Goal: Communication & Community: Answer question/provide support

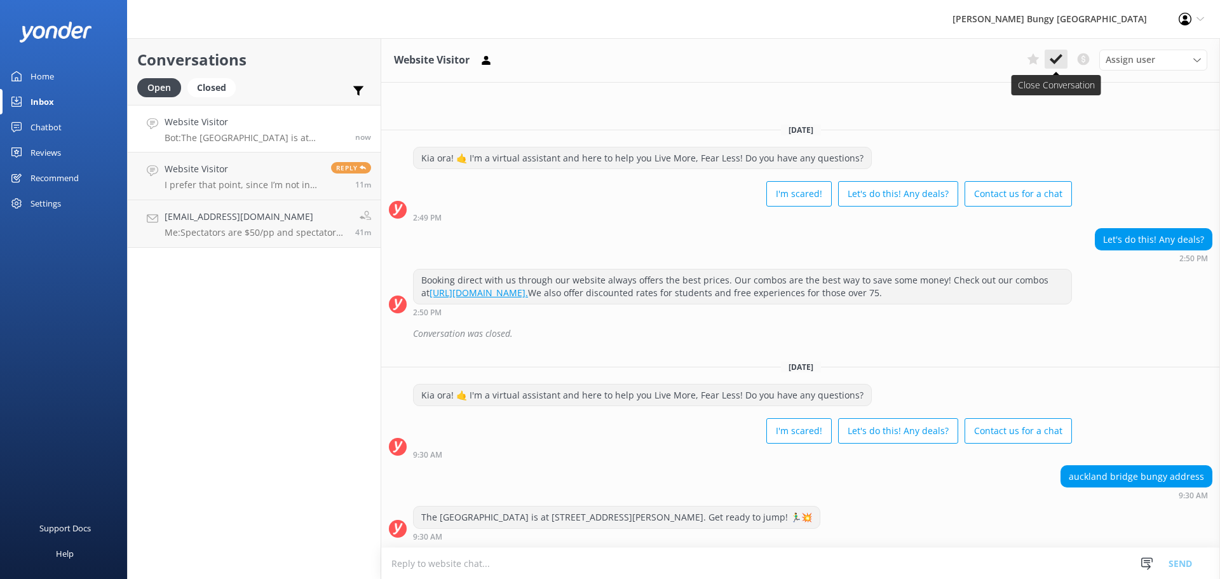
click at [1056, 58] on icon at bounding box center [1056, 59] width 13 height 13
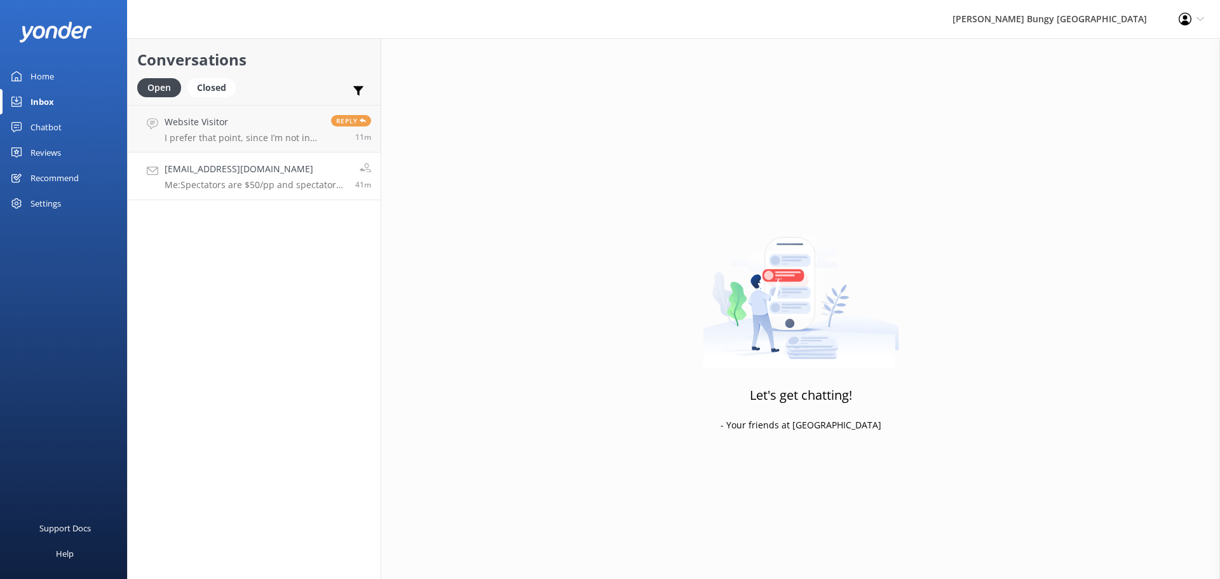
click at [271, 187] on p "Me: Spectators are $50/pp and spectators under 10 are free" at bounding box center [255, 184] width 181 height 11
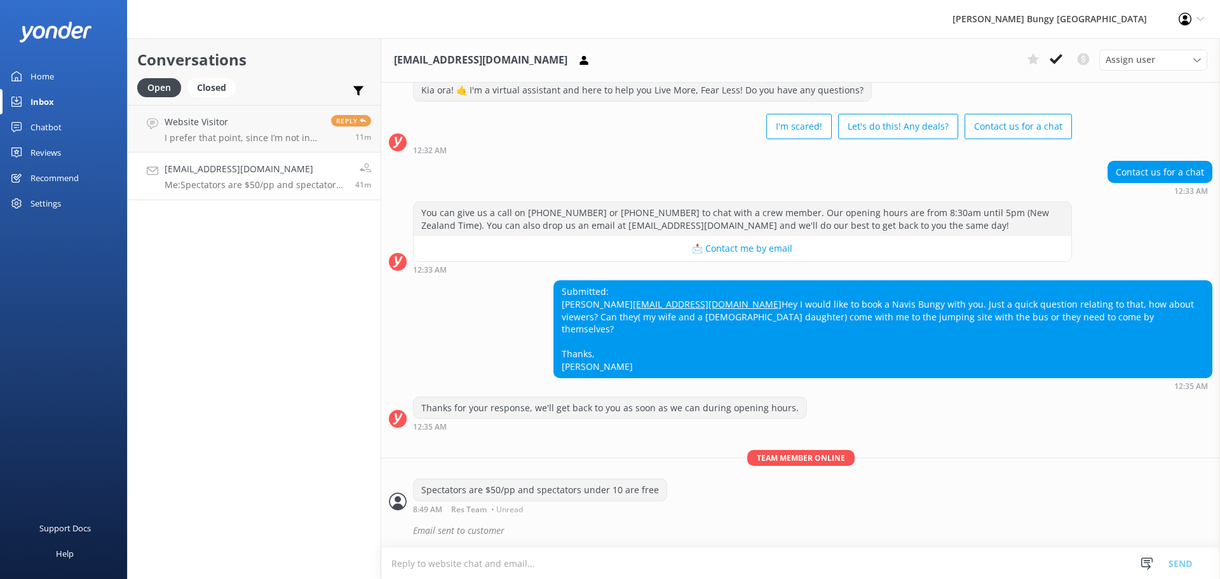
scroll to position [50, 0]
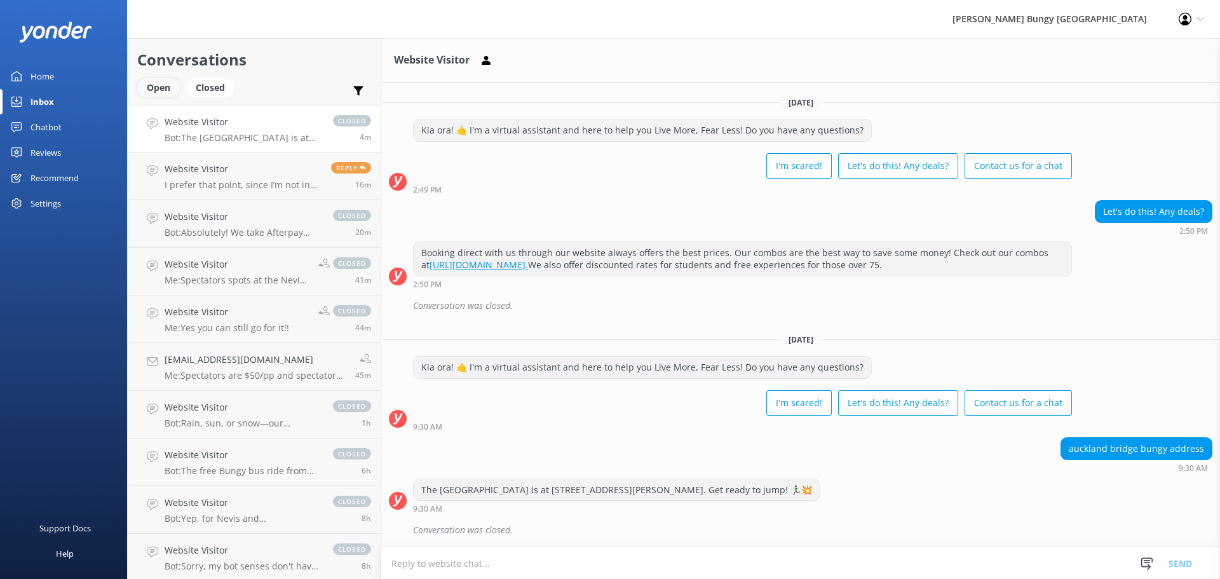
click at [153, 86] on div "Open" at bounding box center [158, 87] width 43 height 19
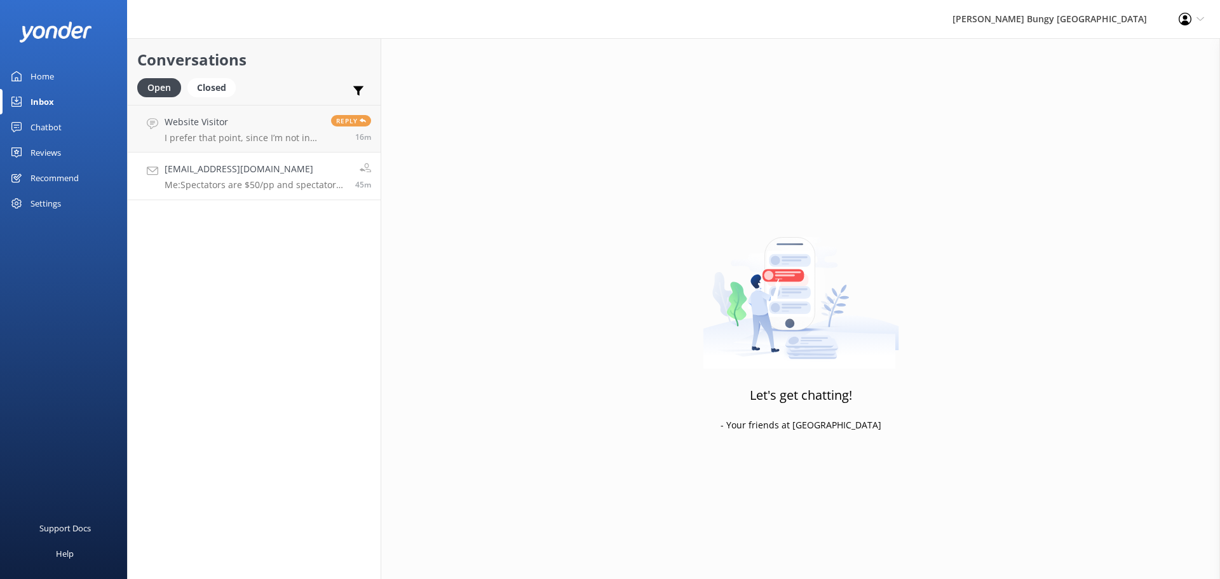
click at [261, 189] on p "Me: Spectators are $50/pp and spectators under 10 are free" at bounding box center [255, 184] width 181 height 11
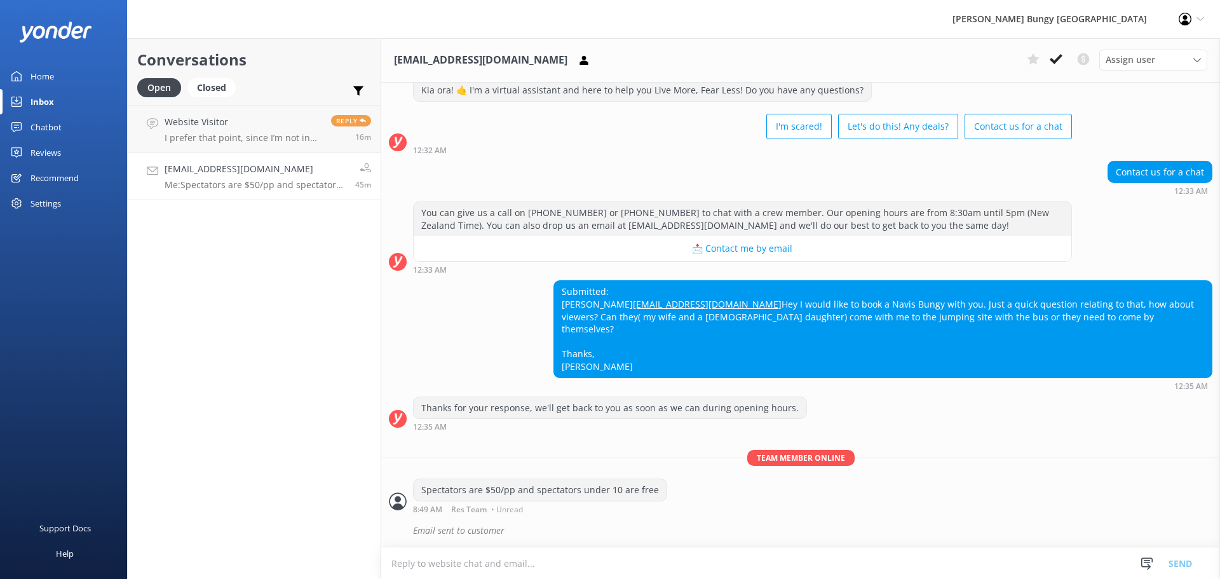
scroll to position [50, 0]
click at [245, 140] on p "I prefer that point, since I’m not in [GEOGRAPHIC_DATA]" at bounding box center [243, 137] width 157 height 11
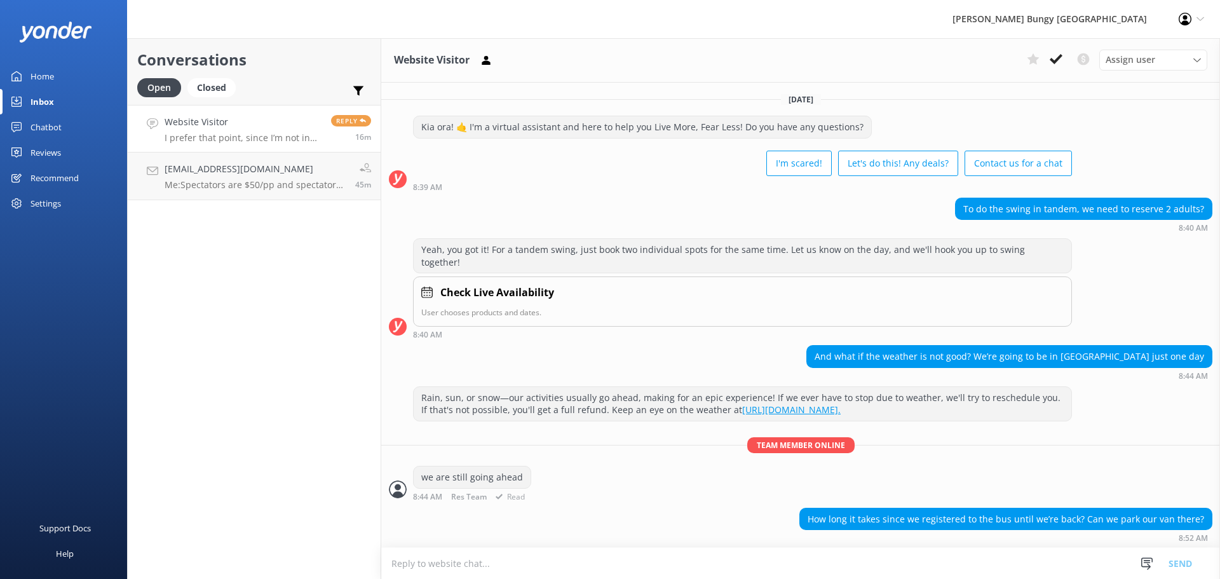
scroll to position [195, 0]
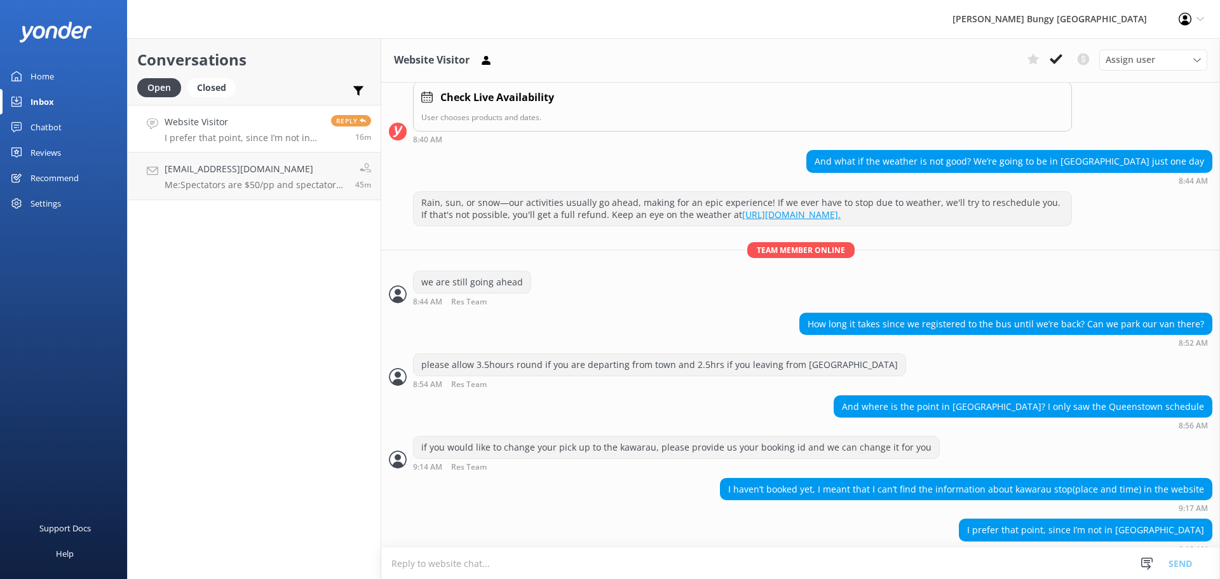
click at [913, 568] on textarea at bounding box center [800, 563] width 839 height 31
click at [920, 565] on textarea at bounding box center [800, 563] width 839 height 31
paste textarea "The [GEOGRAPHIC_DATA] is located at the [GEOGRAPHIC_DATA] on State Highway #6 (…"
type textarea "The [GEOGRAPHIC_DATA] is located at the [GEOGRAPHIC_DATA] on State Highway #6 (…"
click at [862, 562] on textarea at bounding box center [800, 563] width 839 height 31
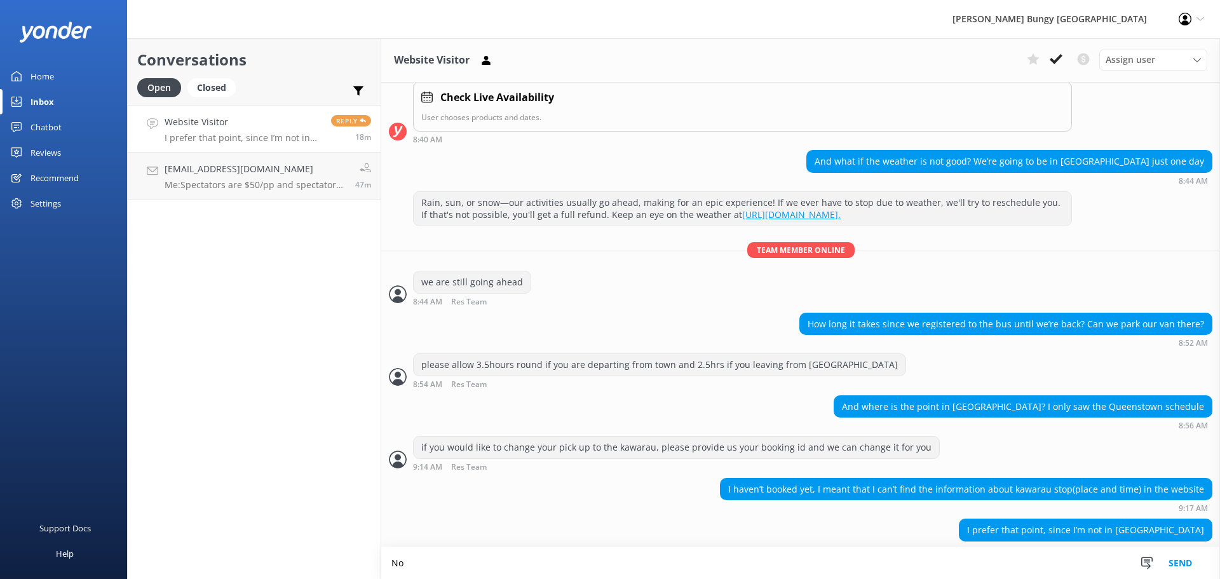
scroll to position [196, 0]
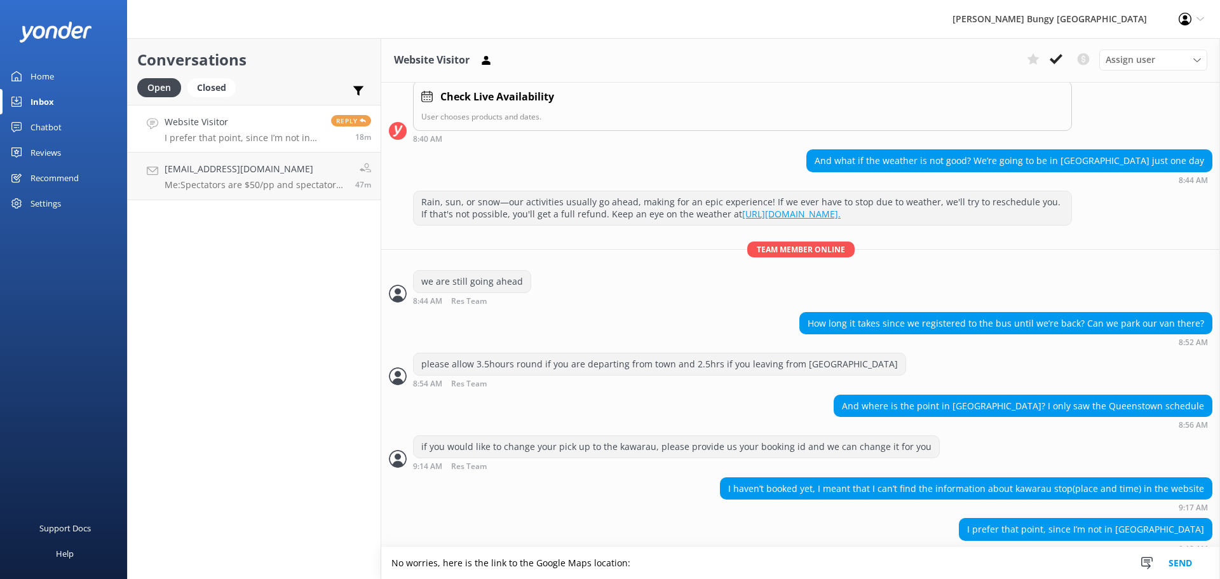
type textarea "No worries, here is the link to the Google Maps location:"
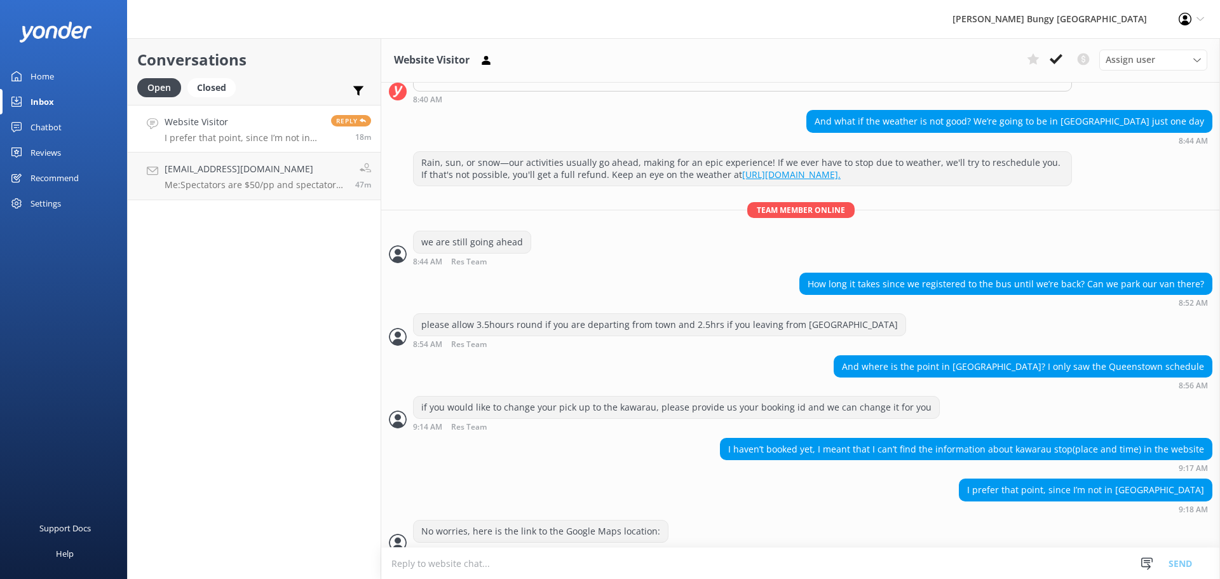
scroll to position [236, 0]
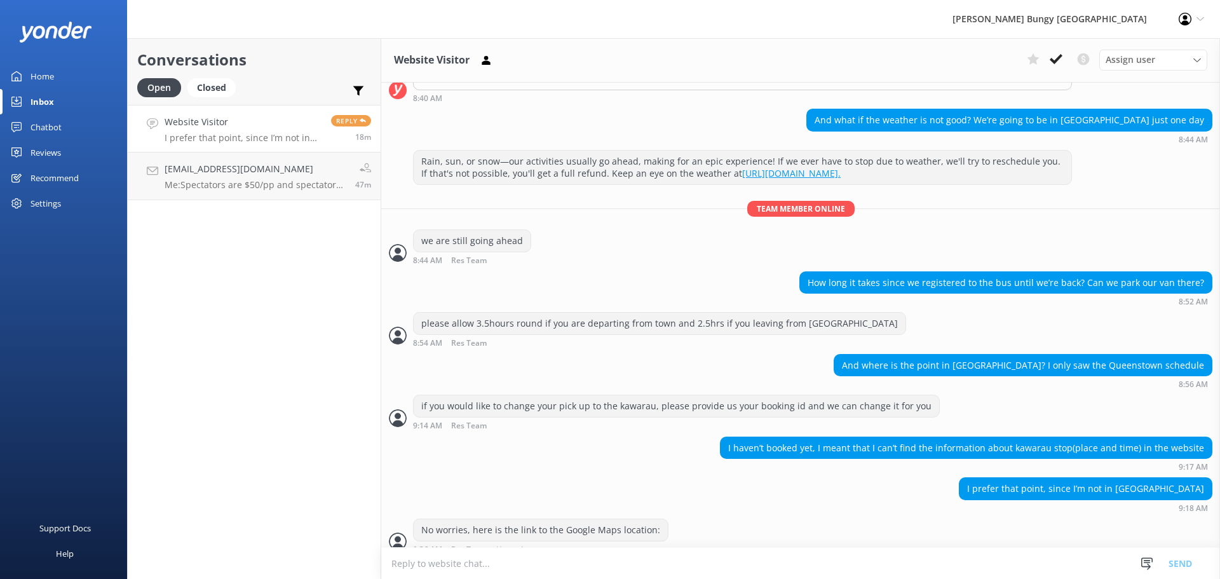
click at [862, 562] on textarea at bounding box center [800, 563] width 839 height 31
paste textarea "[URL][DOMAIN_NAME]"
type textarea "https://[DOMAIN_NAME]/Dj89xEZrL4Z2Pjr9P\"
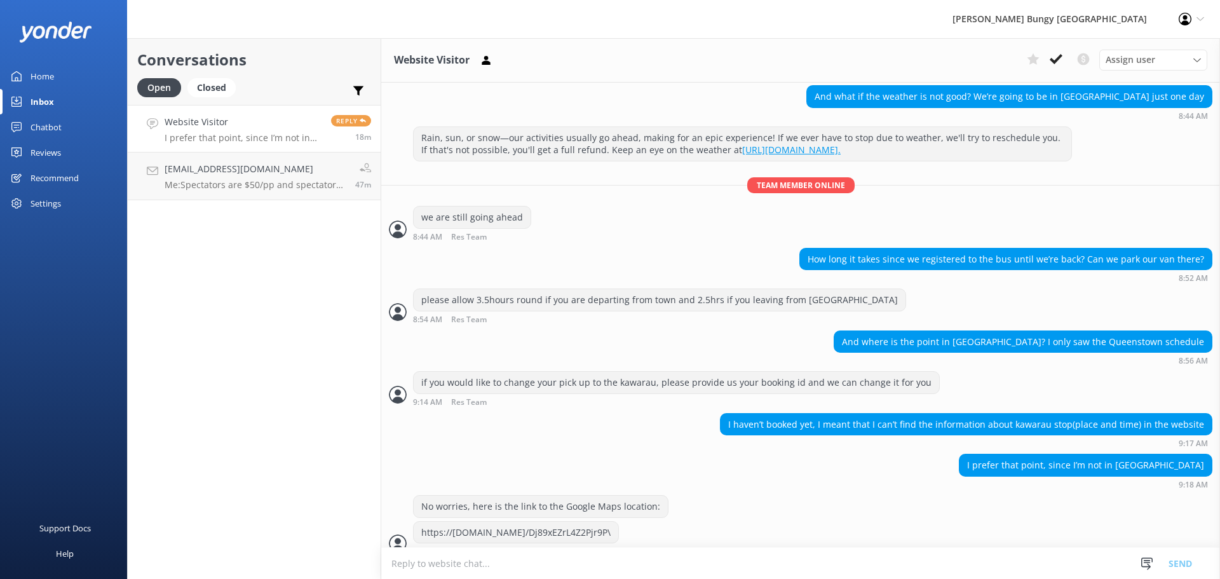
scroll to position [262, 0]
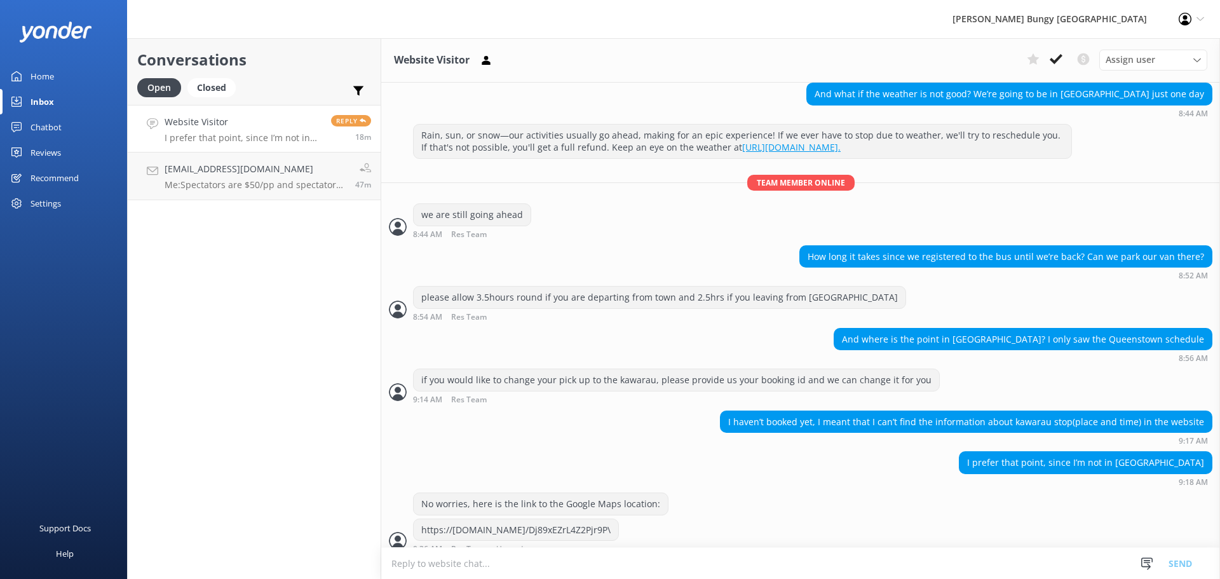
click at [862, 562] on textarea at bounding box center [800, 563] width 839 height 31
paste textarea "[URL][DOMAIN_NAME]"
type textarea "[URL][DOMAIN_NAME]"
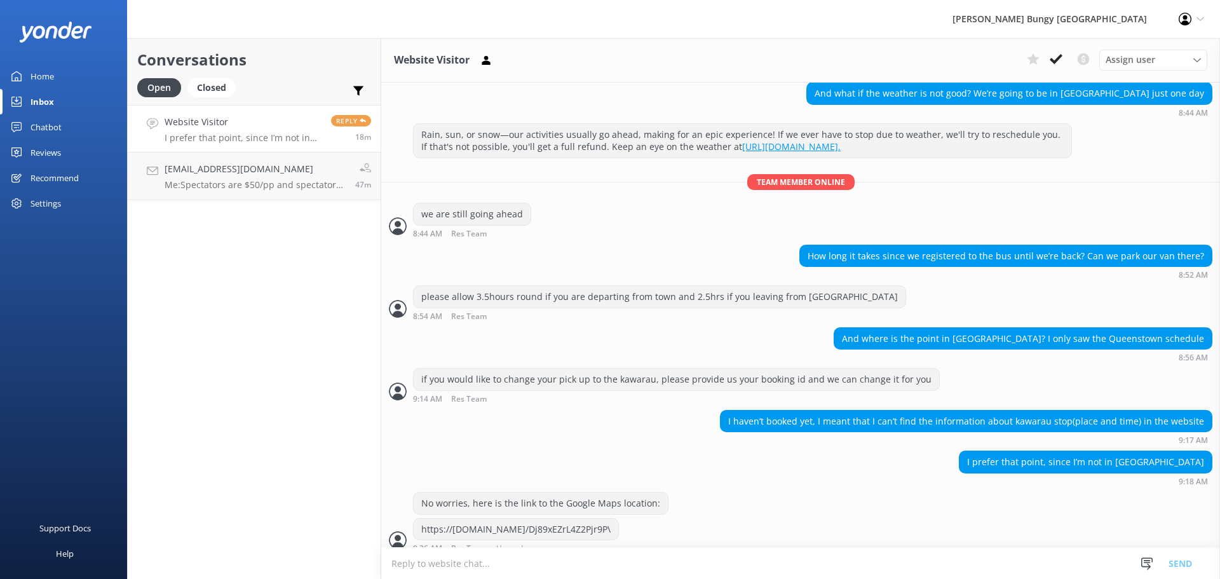
scroll to position [303, 0]
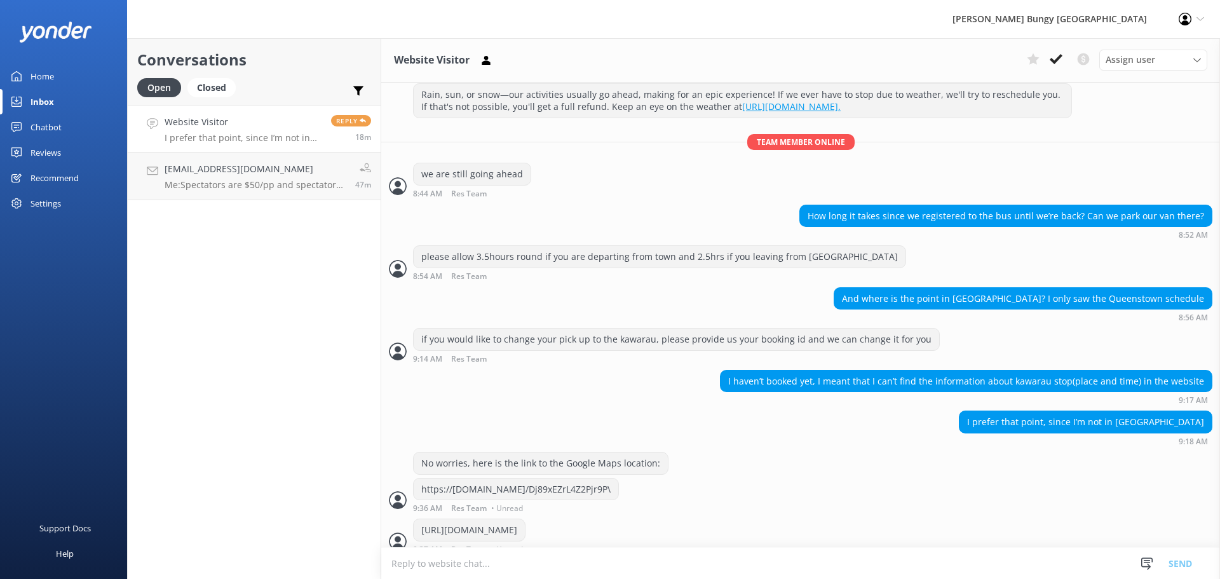
click at [611, 560] on textarea at bounding box center [800, 563] width 839 height 31
paste textarea "[PERSON_NAME] Kawarau [GEOGRAPHIC_DATA]"
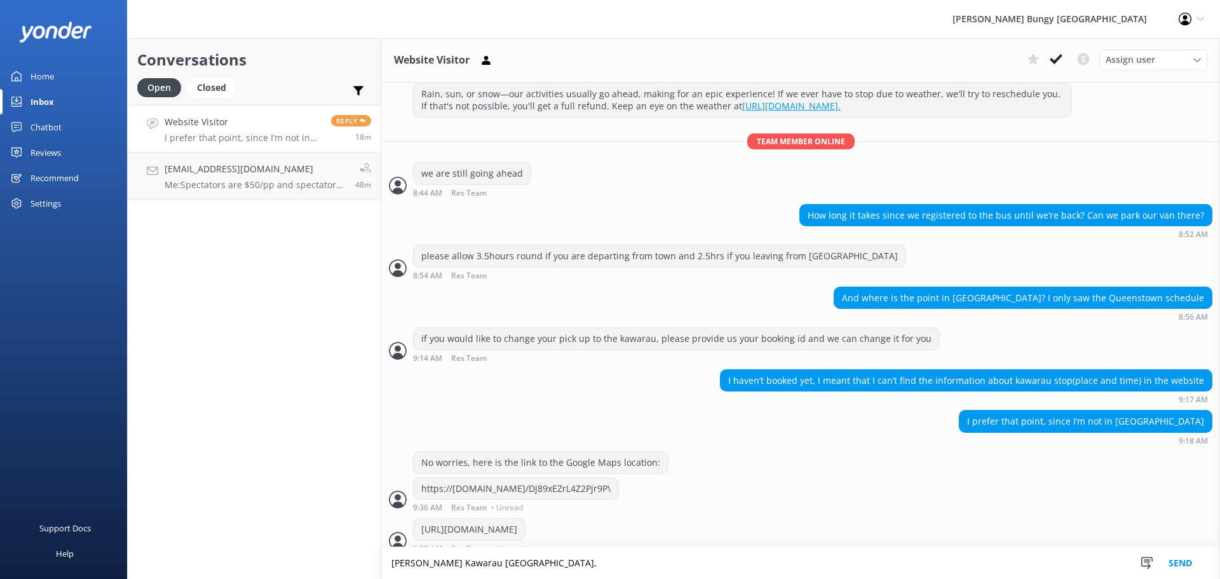
paste textarea "[GEOGRAPHIC_DATA]"
type textarea "[PERSON_NAME] Kawarau [GEOGRAPHIC_DATA], [STREET_ADDRESS]"
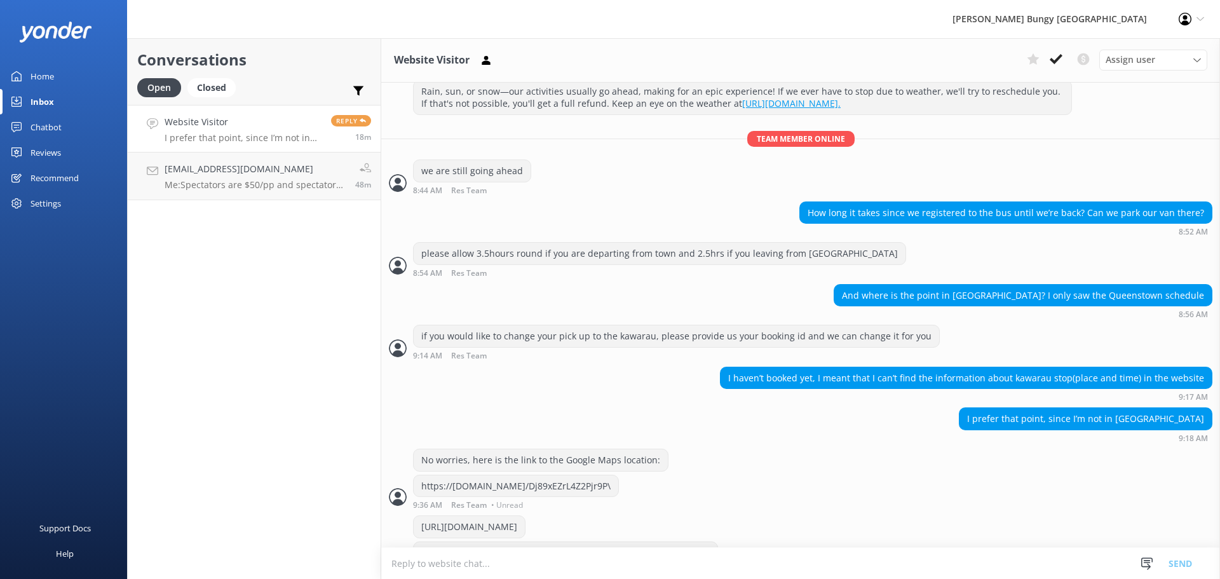
scroll to position [329, 0]
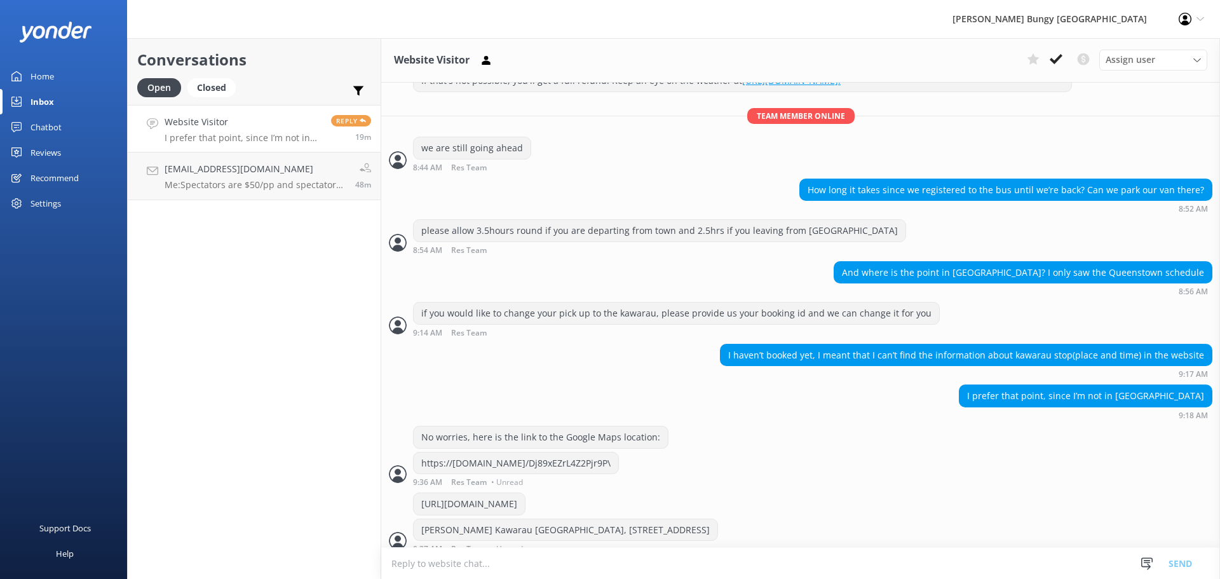
click at [620, 565] on textarea at bounding box center [800, 563] width 839 height 31
type textarea "T"
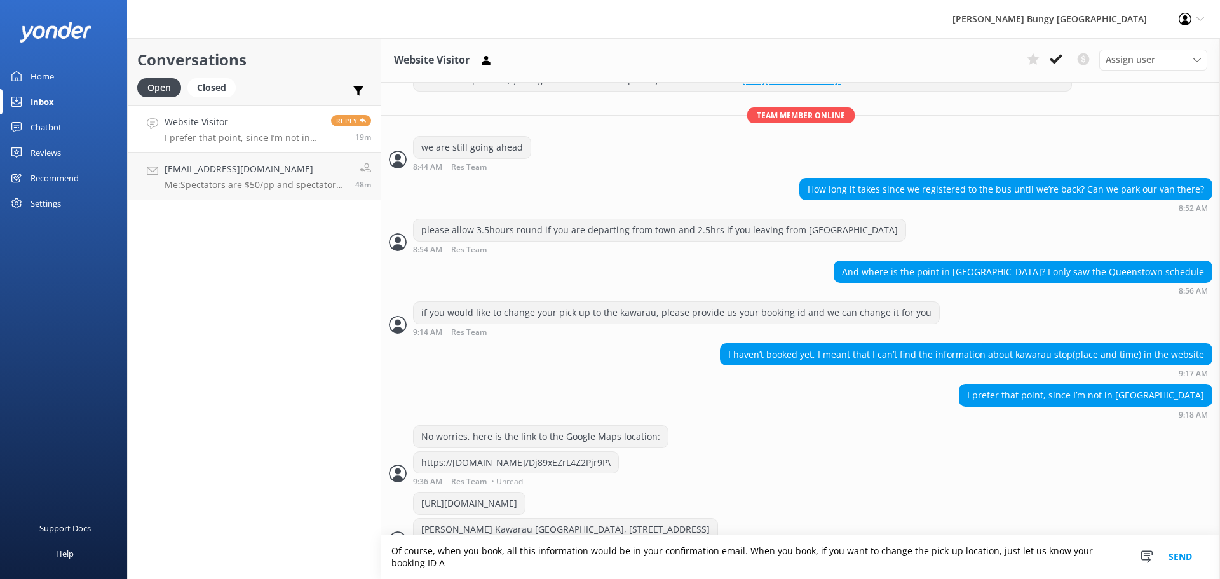
scroll to position [342, 0]
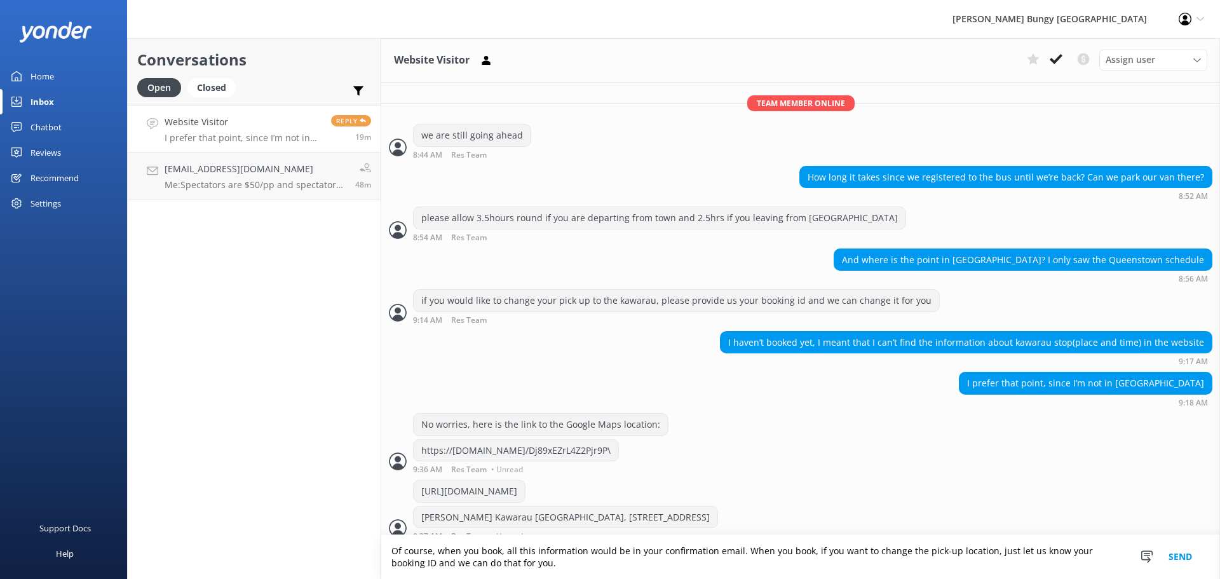
type textarea "Of course, when you book, all this information would be in your confirmation em…"
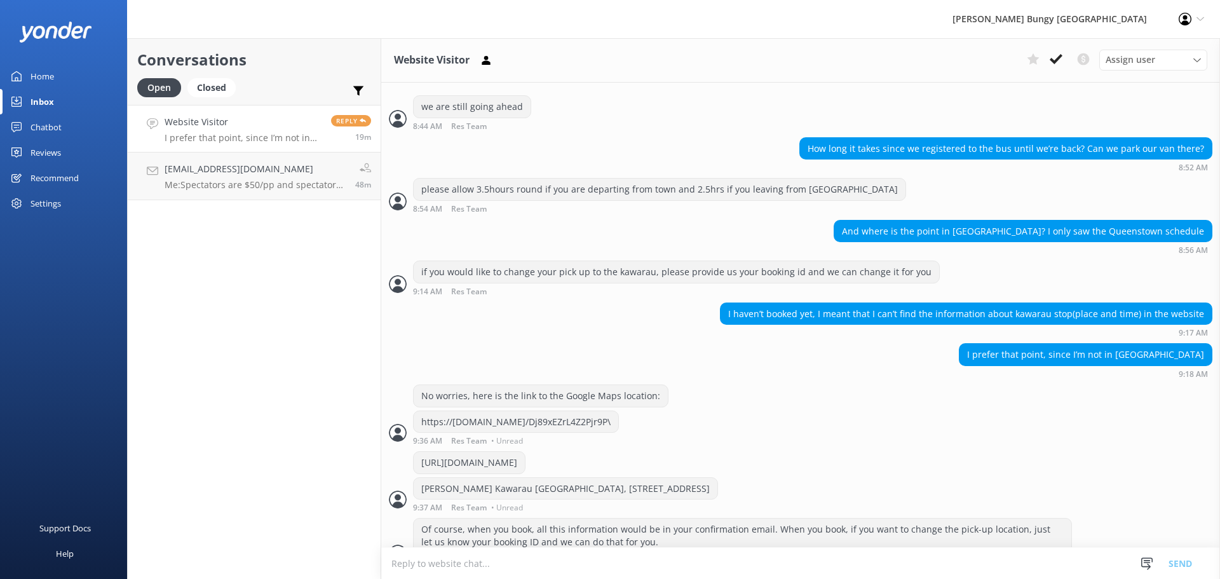
scroll to position [383, 0]
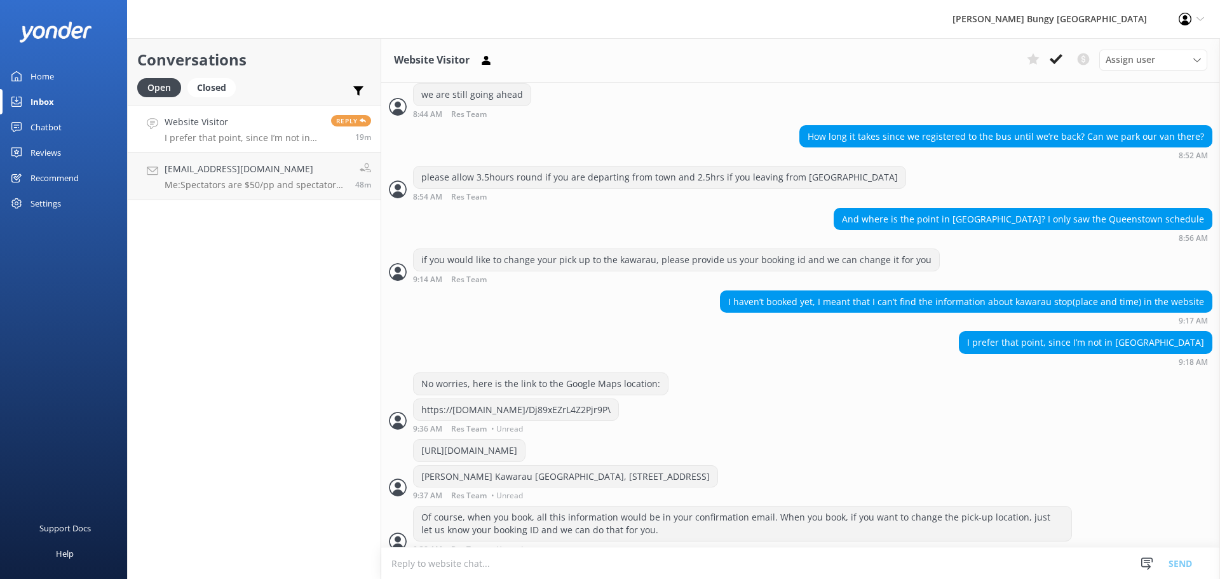
click at [280, 136] on p "I prefer that point, since I’m not in [GEOGRAPHIC_DATA]" at bounding box center [243, 137] width 157 height 11
click at [284, 182] on p "Me: Spectators are $50/pp and spectators under 10 are free" at bounding box center [255, 184] width 181 height 11
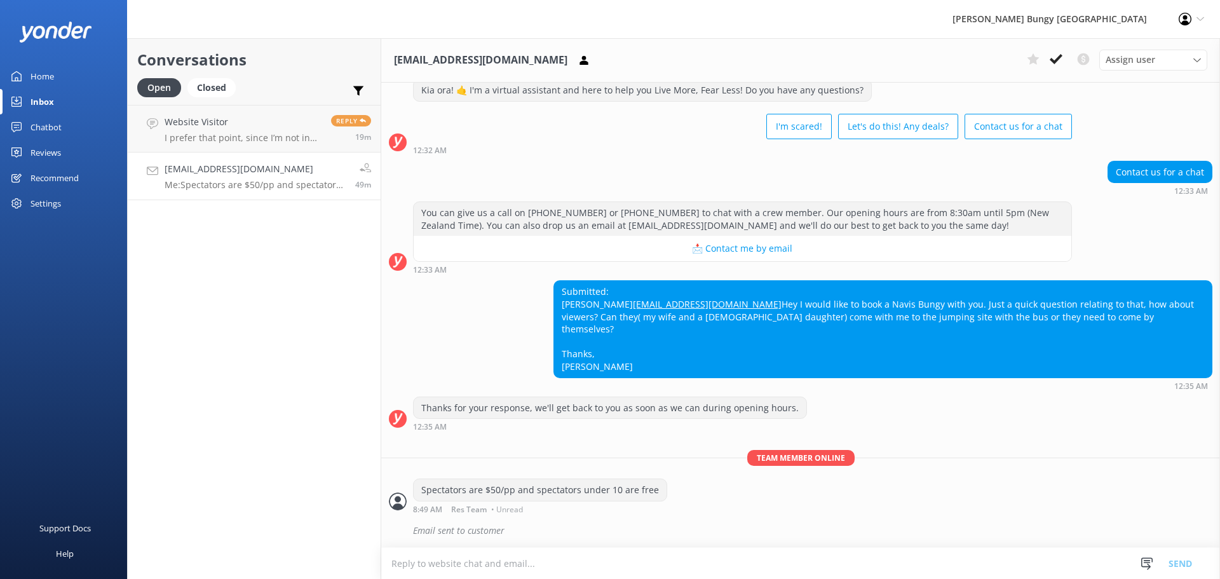
scroll to position [50, 0]
click at [1066, 61] on button at bounding box center [1056, 59] width 23 height 19
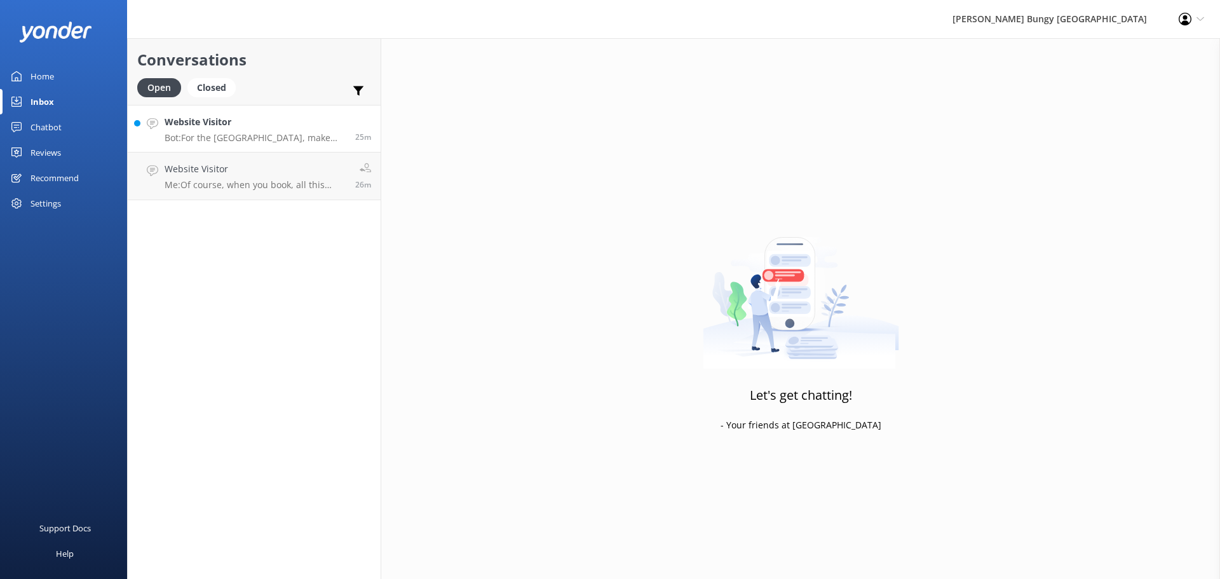
click at [237, 135] on p "Bot: For the [GEOGRAPHIC_DATA], make sure to check in 15 minutes before your bo…" at bounding box center [255, 137] width 181 height 11
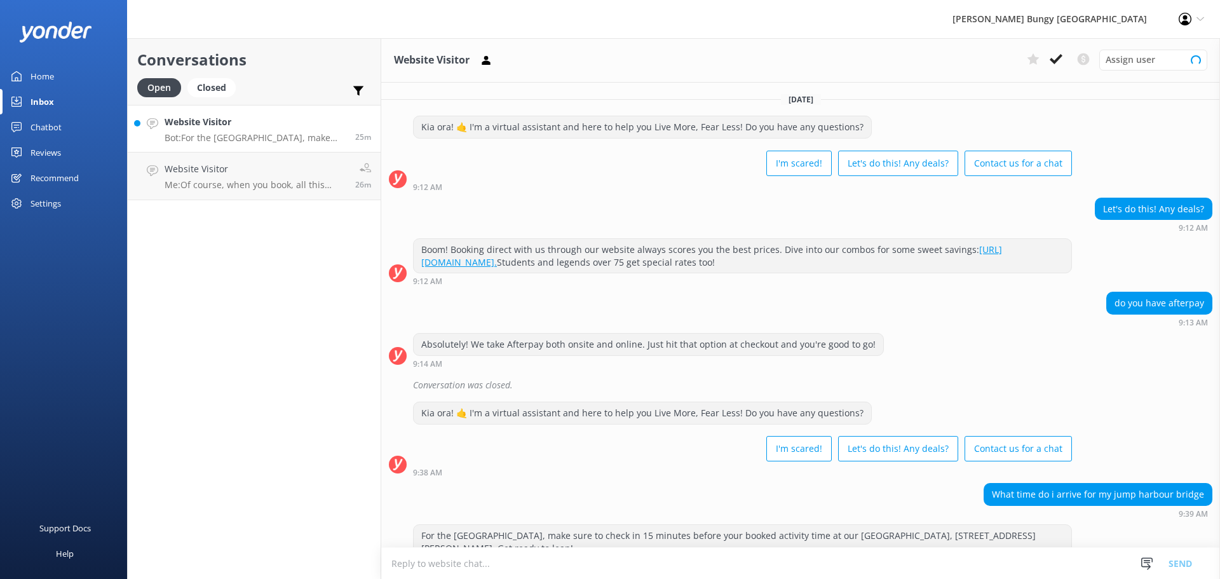
scroll to position [125, 0]
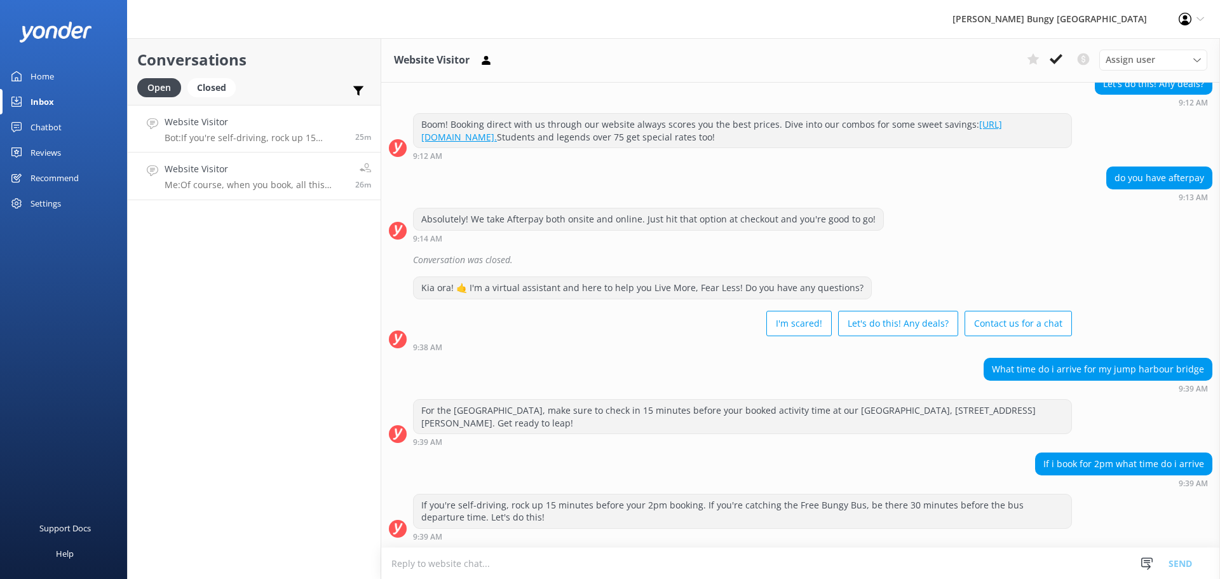
click at [218, 178] on div "Website Visitor Me: Of course, when you book, all this information would be in …" at bounding box center [255, 176] width 181 height 28
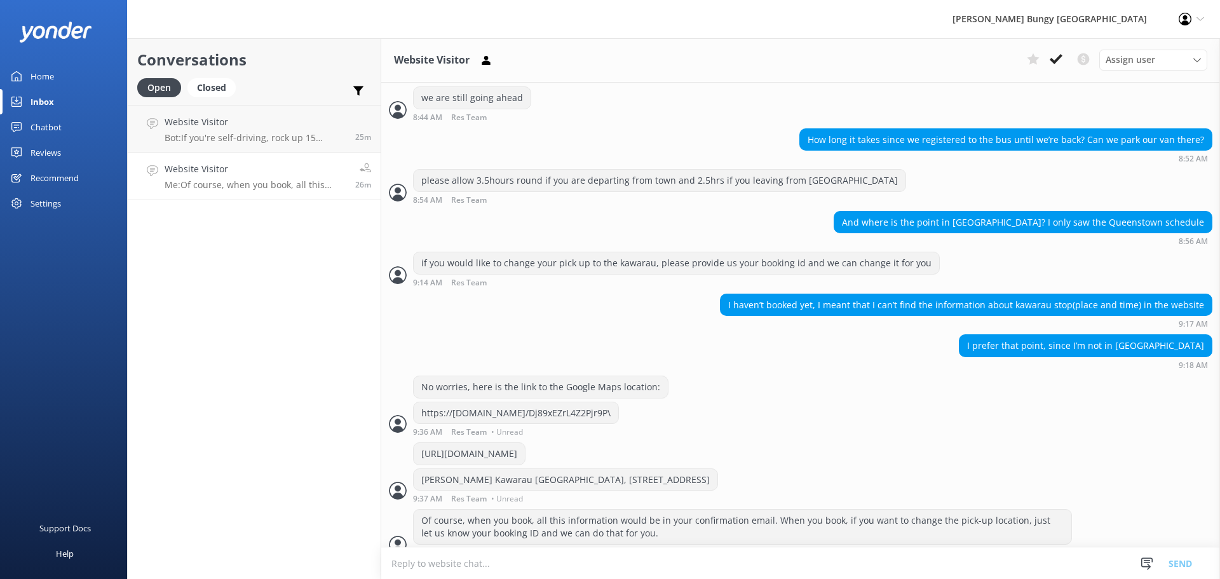
scroll to position [383, 0]
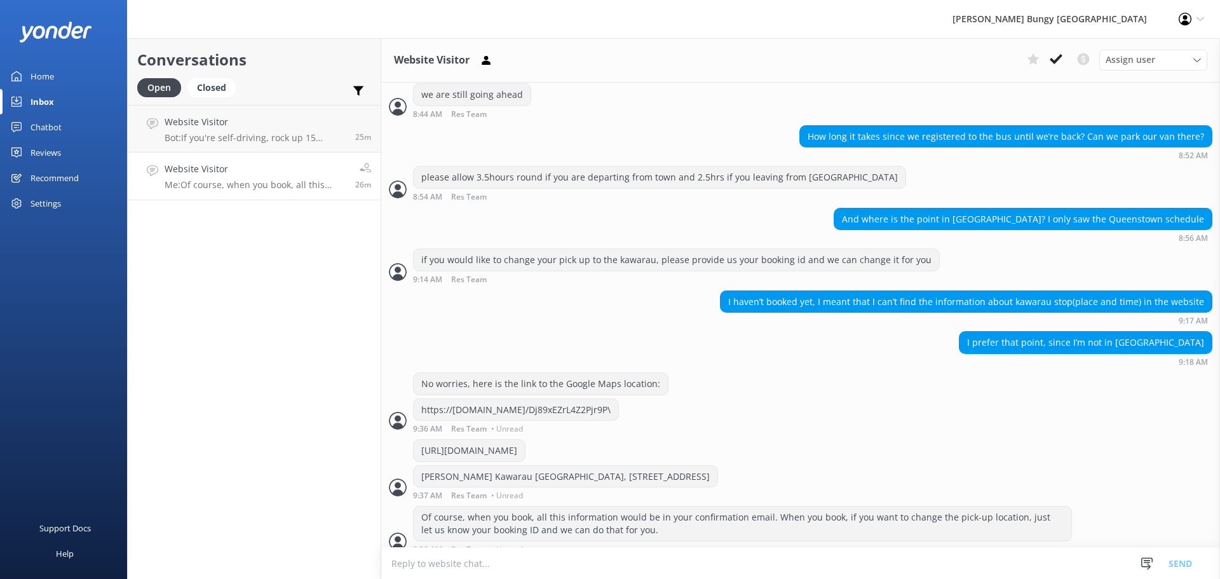
click at [288, 182] on p "Me: Of course, when you book, all this information would be in your confirmatio…" at bounding box center [255, 184] width 181 height 11
click at [1055, 62] on use at bounding box center [1056, 59] width 13 height 10
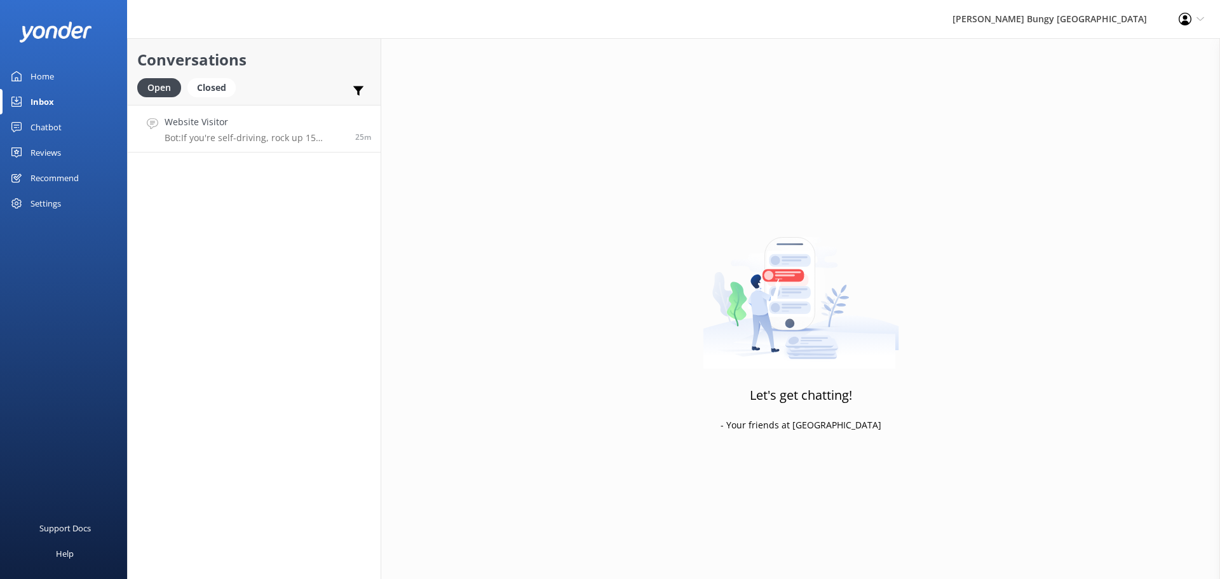
click at [221, 137] on p "Bot: If you're self-driving, rock up 15 minutes before your 2pm booking. If you…" at bounding box center [255, 137] width 181 height 11
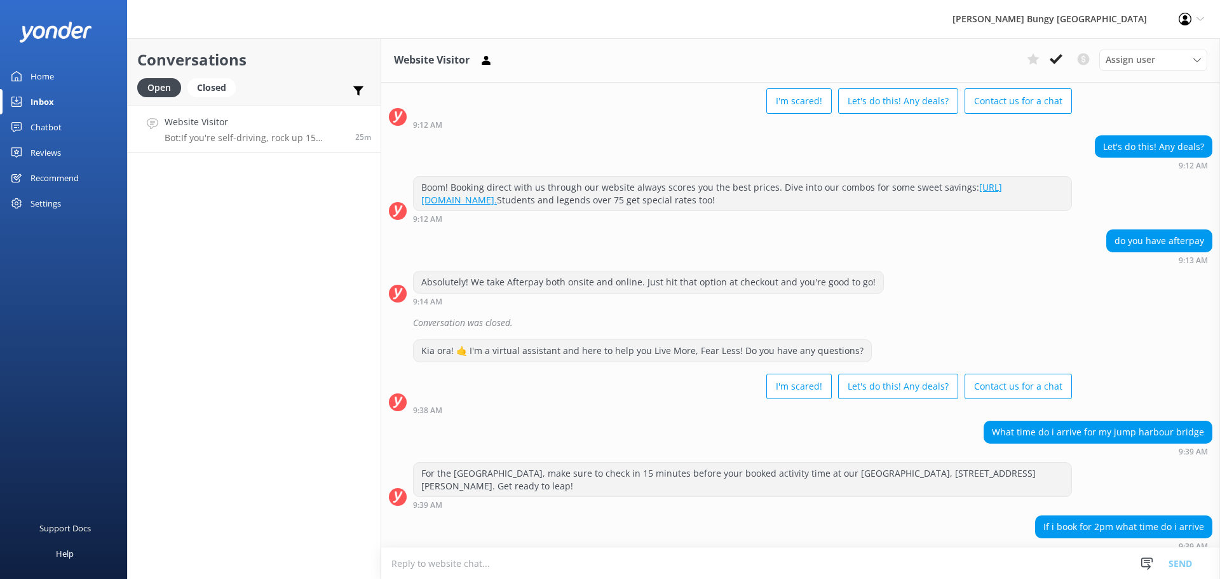
scroll to position [125, 0]
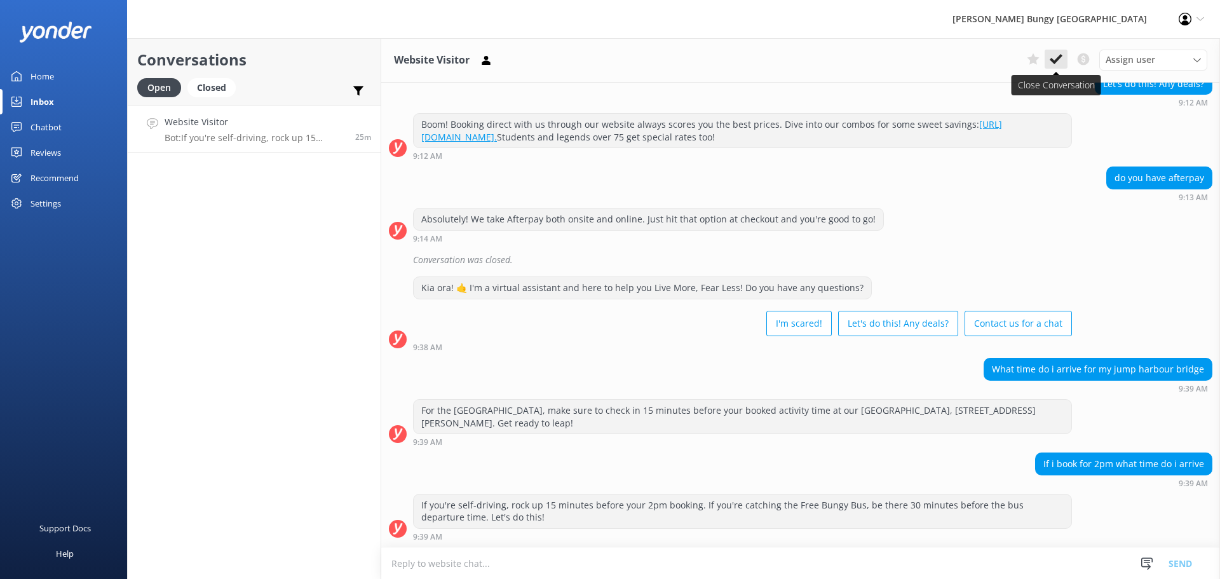
click at [1062, 57] on use at bounding box center [1056, 59] width 13 height 10
